Goal: Task Accomplishment & Management: Use online tool/utility

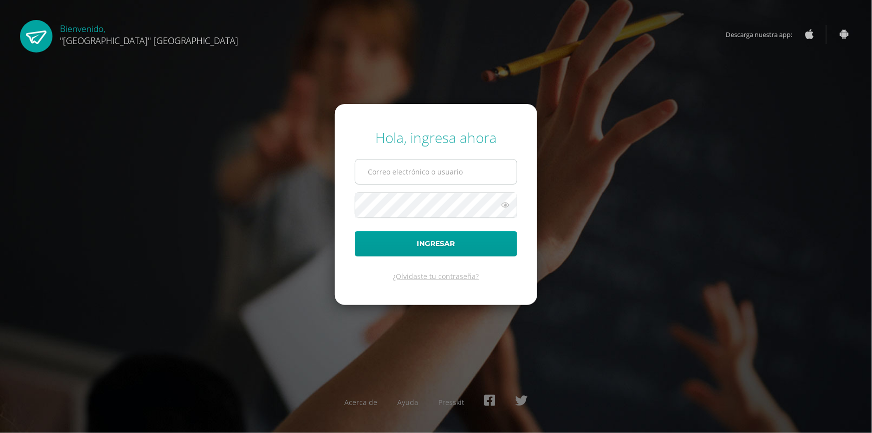
click at [373, 163] on input "text" at bounding box center [435, 171] width 161 height 24
type input "[EMAIL_ADDRESS][DOMAIN_NAME]"
click at [355, 231] on button "Ingresar" at bounding box center [436, 243] width 162 height 25
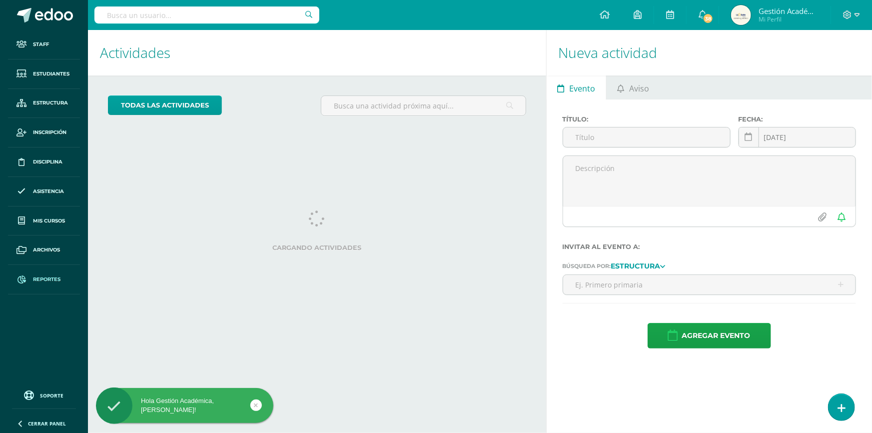
click at [38, 280] on span "Reportes" at bounding box center [46, 279] width 27 height 8
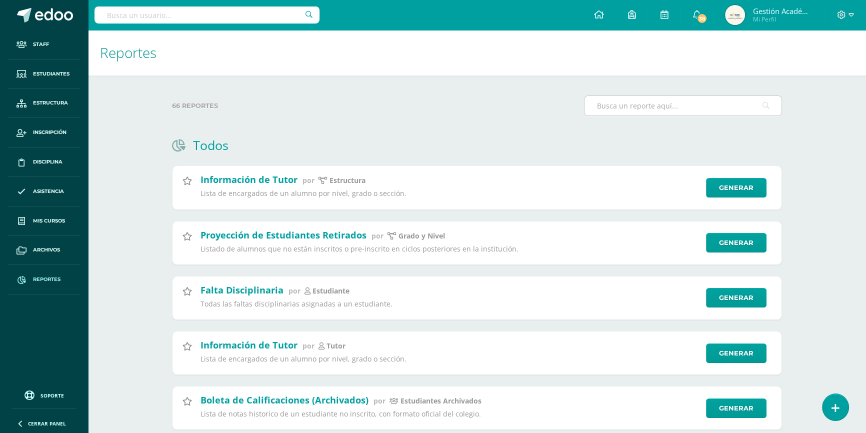
click at [632, 113] on input "text" at bounding box center [682, 105] width 197 height 19
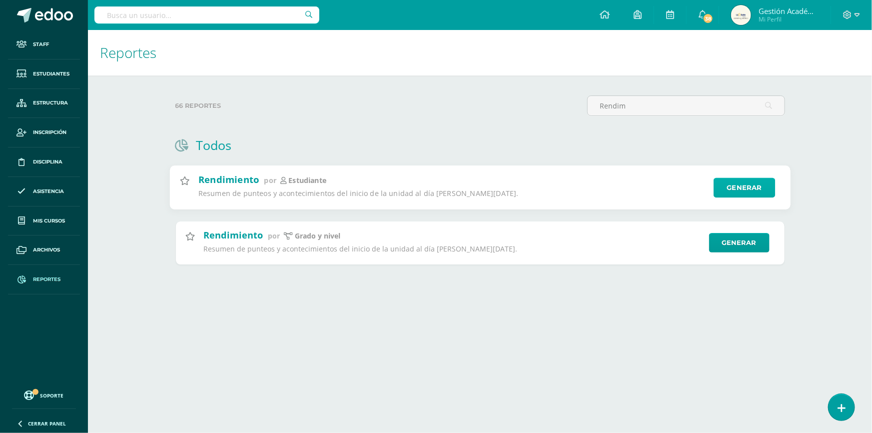
type input "Rendim"
click at [726, 186] on link "Generar" at bounding box center [744, 188] width 61 height 20
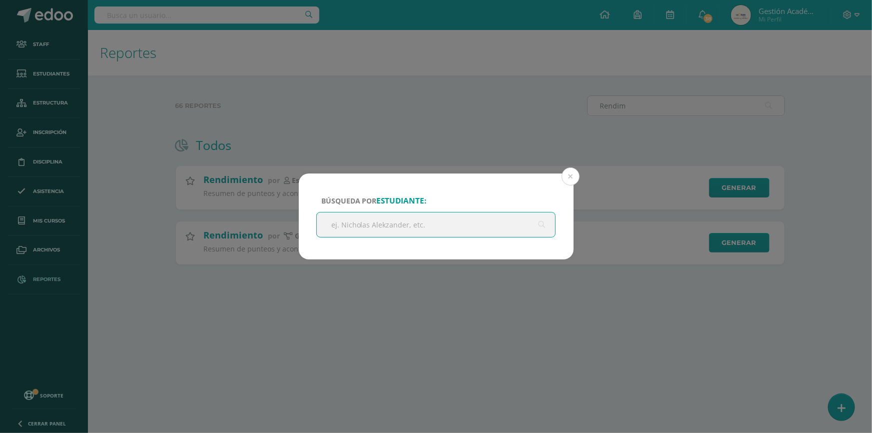
click at [427, 221] on input "text" at bounding box center [436, 224] width 239 height 24
type input "Cerbin"
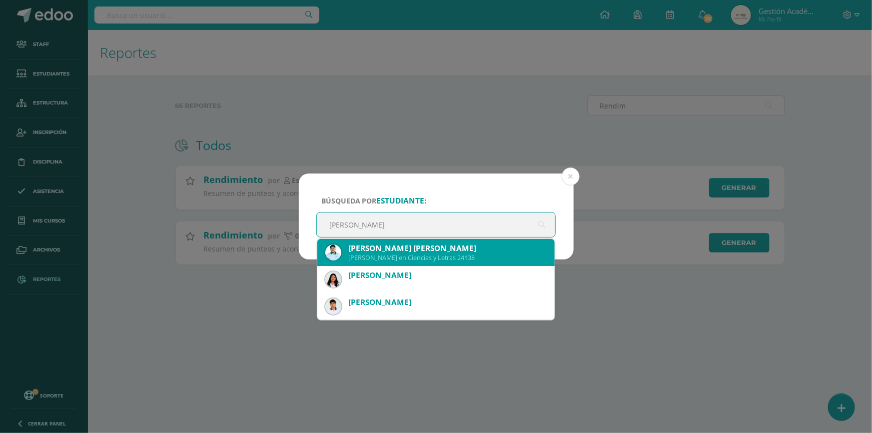
click at [389, 259] on div "Quinto Bachillerato en Ciencias y Letras 24138" at bounding box center [447, 257] width 199 height 8
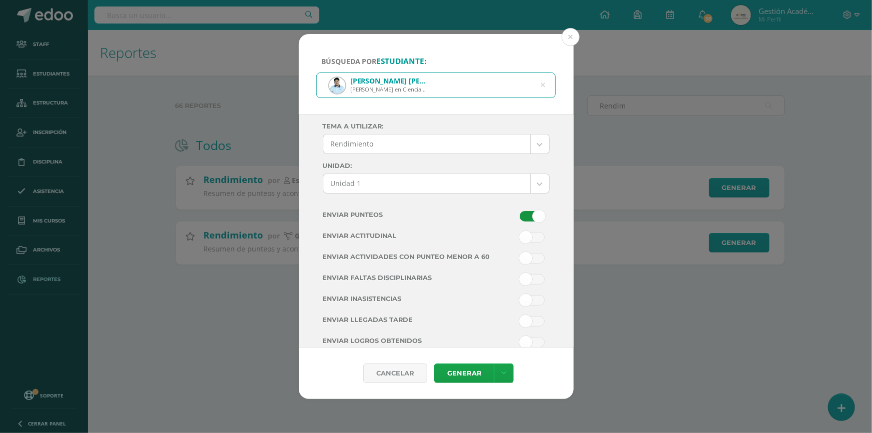
click at [436, 178] on body "Búsqueda por estudiante: Cerbin Alfredo Franco Santizo Quinto Bachillerato en C…" at bounding box center [436, 148] width 872 height 296
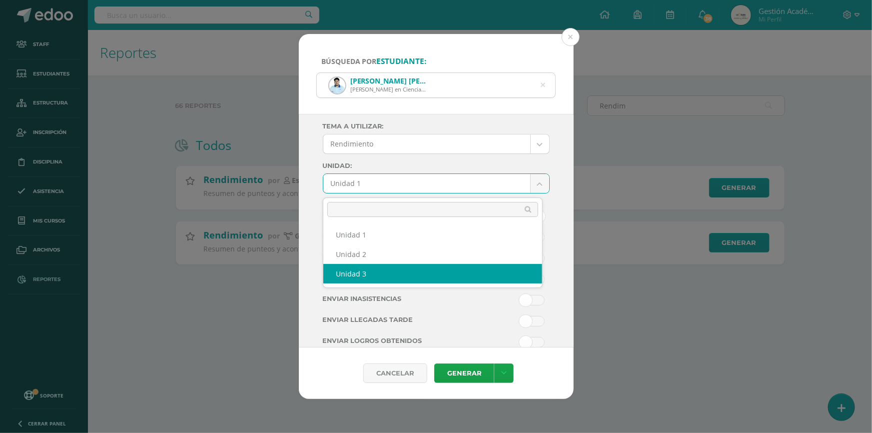
select select "Unidad 3"
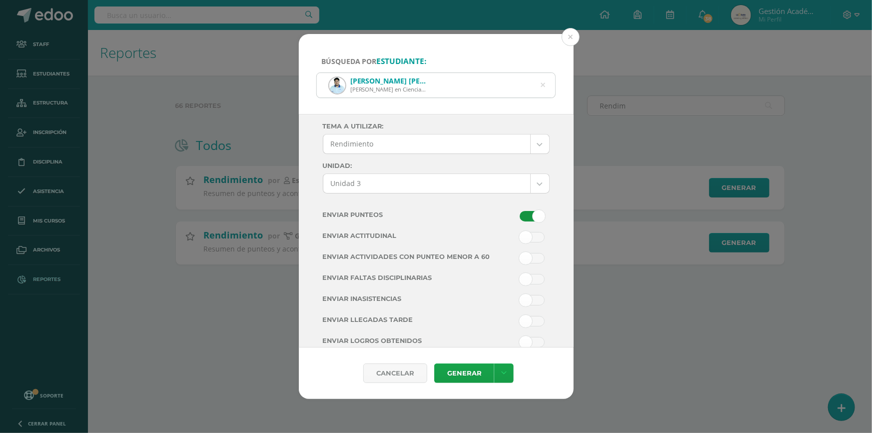
click at [520, 262] on span at bounding box center [532, 258] width 25 height 10
click at [0, 0] on input "checkbox" at bounding box center [0, 0] width 0 height 0
click at [501, 373] on icon at bounding box center [503, 373] width 5 height 8
click at [510, 324] on link "Descargar como PDF" at bounding box center [504, 324] width 106 height 15
